Goal: Navigation & Orientation: Find specific page/section

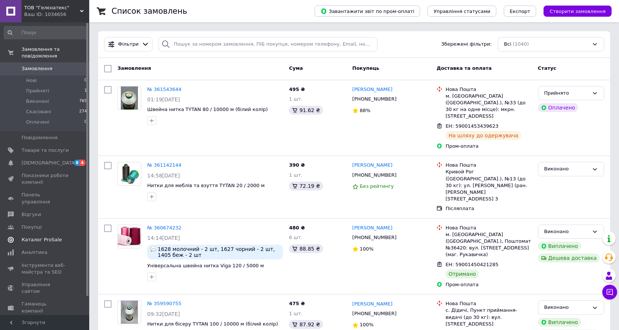
click at [40, 234] on link "Каталог ProSale" at bounding box center [45, 240] width 91 height 13
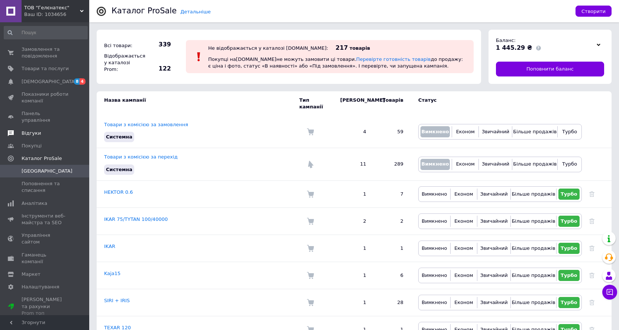
click at [45, 130] on span "Відгуки" at bounding box center [45, 133] width 47 height 7
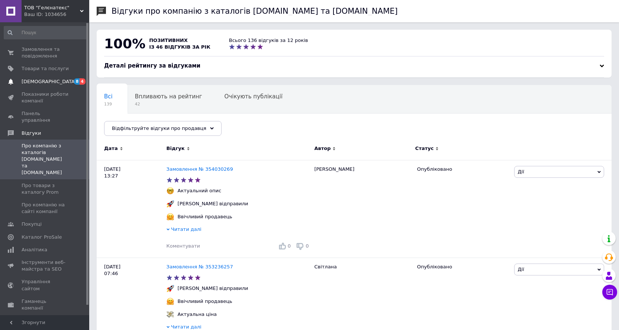
click at [45, 84] on span "[DEMOGRAPHIC_DATA]" at bounding box center [49, 81] width 55 height 7
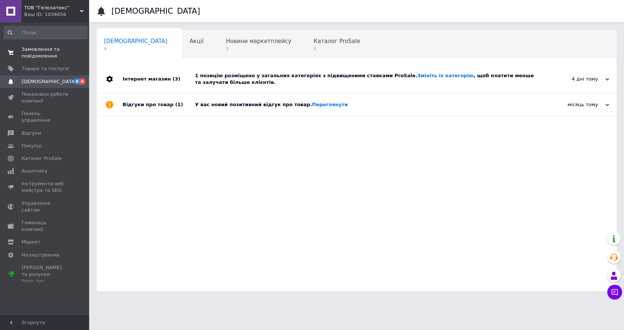
click at [46, 52] on span "Замовлення та повідомлення" at bounding box center [45, 52] width 47 height 13
